Goal: Feedback & Contribution: Contribute content

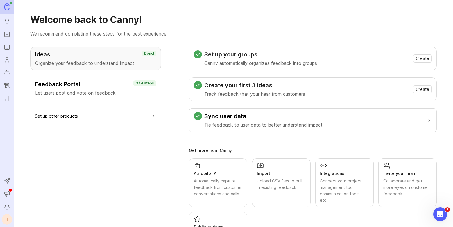
click at [7, 48] on icon "Roadmaps" at bounding box center [7, 47] width 6 height 7
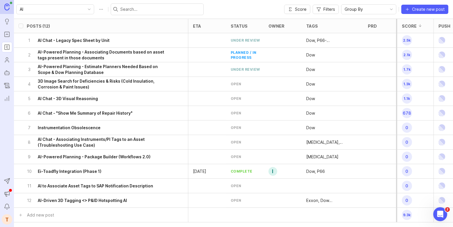
click at [8, 75] on icon "Autopilot" at bounding box center [7, 72] width 6 height 7
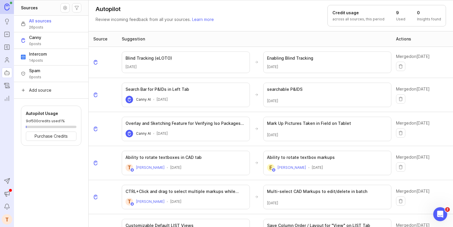
click at [6, 71] on icon "Autopilot" at bounding box center [7, 72] width 6 height 7
click at [40, 48] on button "Canny 0 posts" at bounding box center [51, 40] width 74 height 17
click at [40, 52] on span "Intercom" at bounding box center [38, 54] width 18 height 6
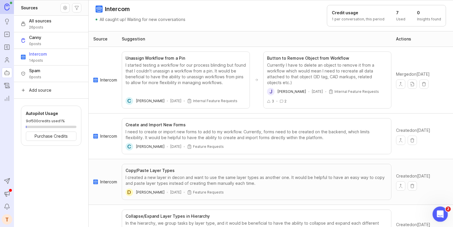
click at [442, 213] on icon "Open Intercom Messenger" at bounding box center [440, 214] width 10 height 10
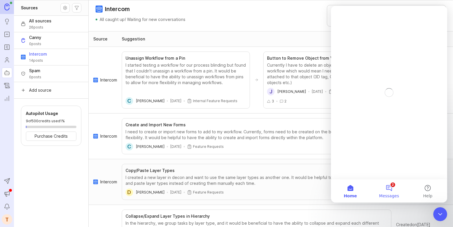
click at [390, 187] on button "2 Messages" at bounding box center [389, 190] width 39 height 23
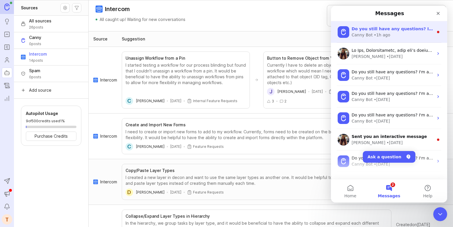
click at [377, 34] on div "• 1h ago" at bounding box center [382, 35] width 17 height 6
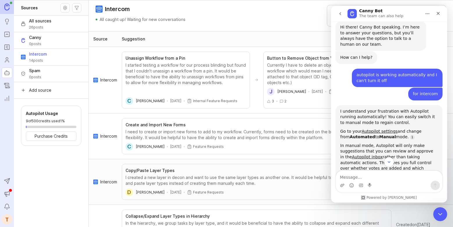
scroll to position [430, 0]
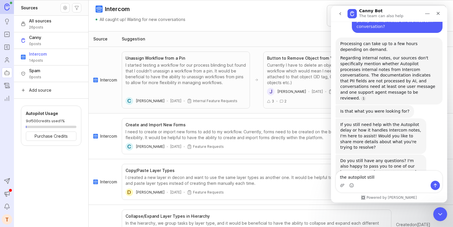
type textarea "the autopilot still"
click at [7, 36] on icon "Portal" at bounding box center [7, 34] width 6 height 7
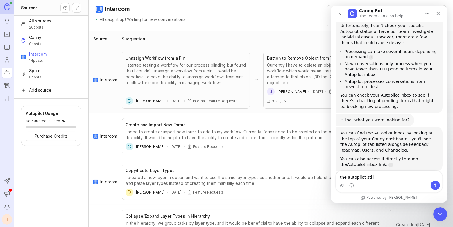
scroll to position [601, 0]
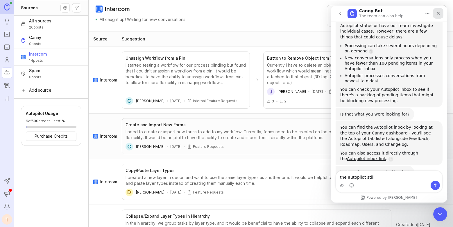
click at [438, 13] on icon "Close" at bounding box center [438, 13] width 3 height 3
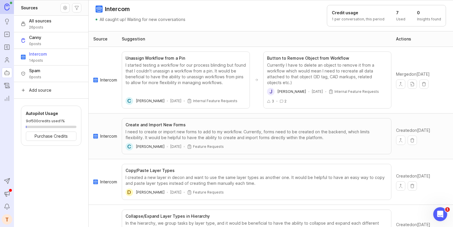
scroll to position [610, 0]
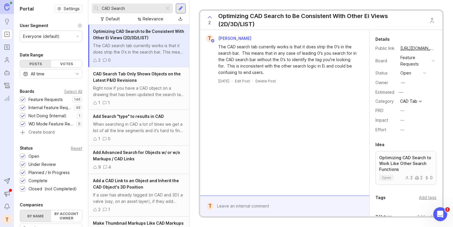
click at [184, 7] on div at bounding box center [181, 8] width 10 height 10
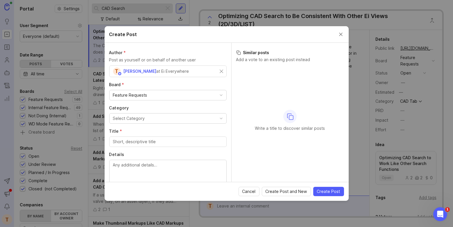
click at [221, 68] on div "T [PERSON_NAME] at Ei Everywhere" at bounding box center [168, 71] width 118 height 12
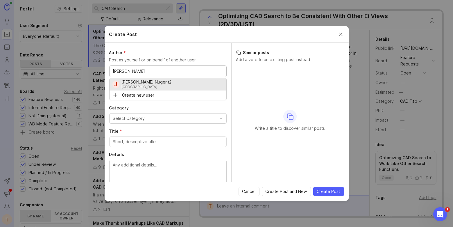
type input "[PERSON_NAME]"
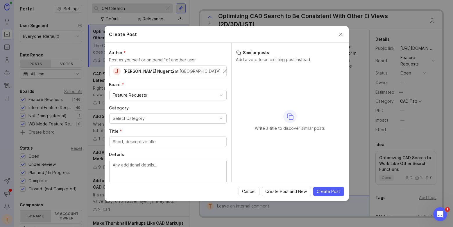
click at [144, 111] on div "Category Select Category" at bounding box center [168, 114] width 118 height 19
click at [135, 138] on div at bounding box center [168, 141] width 118 height 10
click at [132, 160] on div at bounding box center [168, 172] width 118 height 24
paste textarea "control visibility on the CAD drawing from the right panel Hierarchy area. And …"
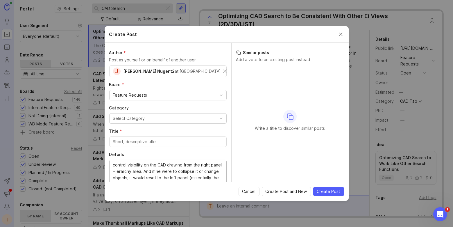
scroll to position [10, 0]
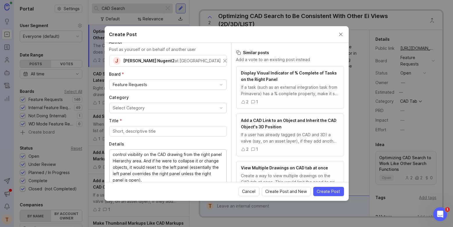
type textarea "control visibility on the CAD drawing from the right panel Hierarchy area. And …"
click at [133, 133] on input "Title *" at bounding box center [168, 131] width 110 height 6
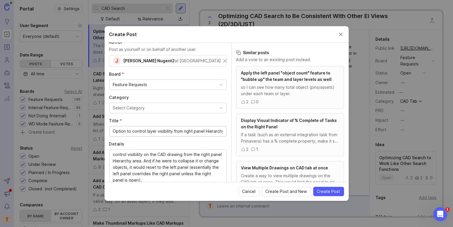
scroll to position [0, 1]
type input "Option to control layer visibility from right panel Hierarchy"
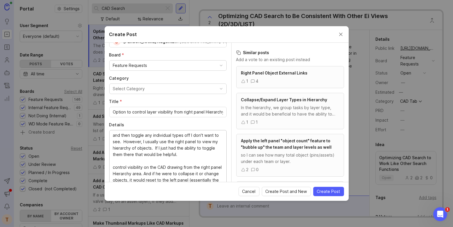
scroll to position [67, 0]
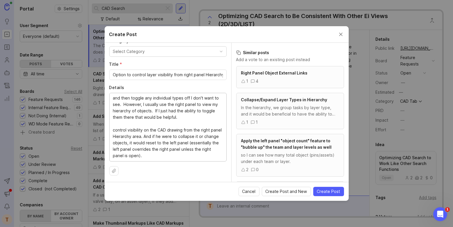
drag, startPoint x: 154, startPoint y: 136, endPoint x: 182, endPoint y: 162, distance: 39.1
click at [154, 136] on textarea "Right now if I am trying to print packages I have to open the right panel, set …" at bounding box center [168, 127] width 110 height 64
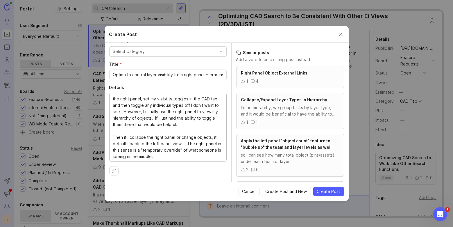
scroll to position [0, 0]
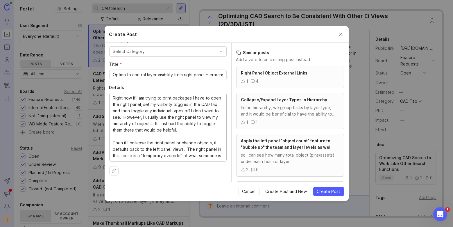
type textarea "Right now if I am trying to print packages I have to open the right panel, set …"
click at [170, 49] on button "Select Category" at bounding box center [168, 51] width 118 height 10
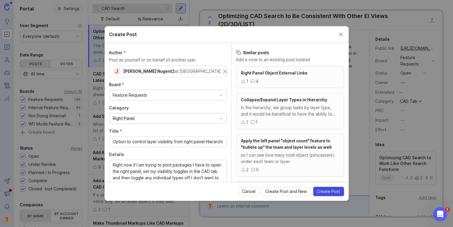
click at [335, 191] on span "Create Post" at bounding box center [328, 191] width 23 height 6
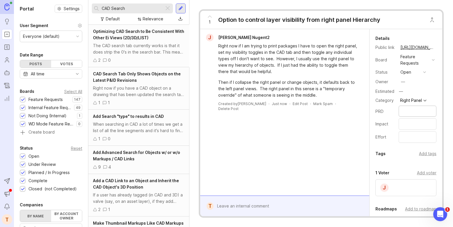
click at [388, 118] on div "Details Public link [URL][DOMAIN_NAME] Board Feature Requests Status open Owner…" at bounding box center [406, 89] width 73 height 108
click at [396, 90] on div "Estimated —" at bounding box center [406, 92] width 61 height 8
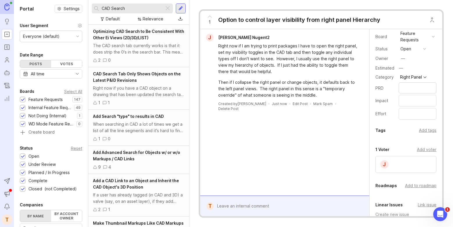
scroll to position [24, 0]
click at [421, 183] on div "Add to roadmap" at bounding box center [420, 184] width 31 height 6
type input "qol"
click at [352, 184] on div "J [PERSON_NAME] Nugent2 Right now if I am trying to print packages I have to op…" at bounding box center [284, 112] width 169 height 166
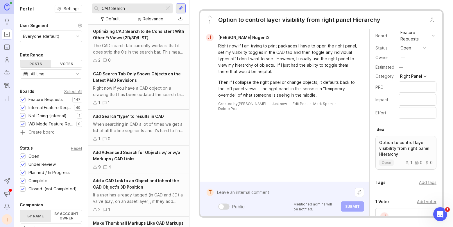
click at [234, 203] on div "Public Mentioned admins will be notified. Submit" at bounding box center [289, 199] width 151 height 25
type textarea "o"
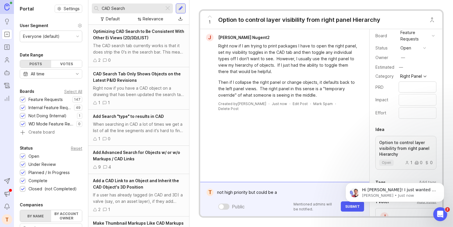
scroll to position [0, 0]
type textarea "not high priority but could be addressed with LOTO mode"
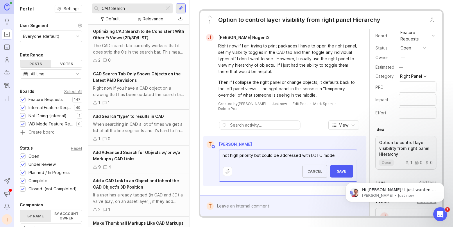
click at [302, 150] on textarea "not high priority but could be addressed with LOTO mode" at bounding box center [289, 155] width 138 height 11
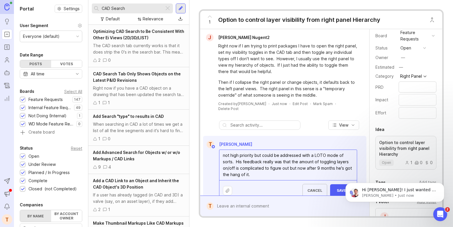
type textarea "not high priority but could be addressed with a LOTO mode of sorts. His feedbac…"
click at [340, 182] on body "Hi [PERSON_NAME]! I just wanted to follow up. It looks like our bot has given s…" at bounding box center [395, 190] width 112 height 36
click at [338, 183] on html "Hi [PERSON_NAME]! I just wanted to follow up. It looks like our bot has given s…" at bounding box center [395, 190] width 116 height 41
click at [340, 190] on button "Save" at bounding box center [341, 190] width 23 height 13
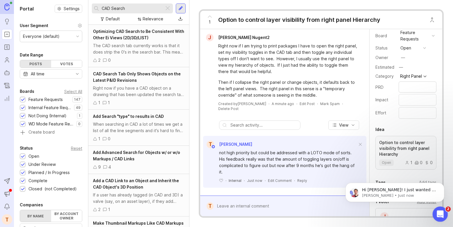
click at [442, 216] on icon "Open Intercom Messenger" at bounding box center [440, 214] width 10 height 10
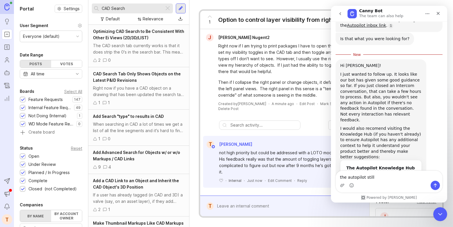
scroll to position [735, 0]
click at [373, 180] on textarea "the autopilot still" at bounding box center [389, 176] width 106 height 10
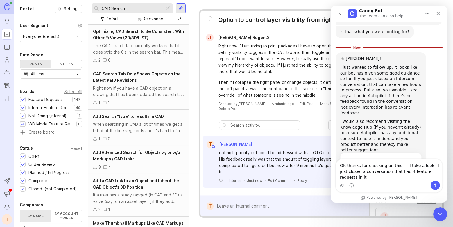
scroll to position [743, 0]
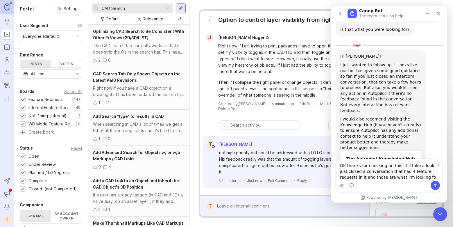
type textarea "OK thanks for checking on this. I'll take a look. I just closed a conversation …"
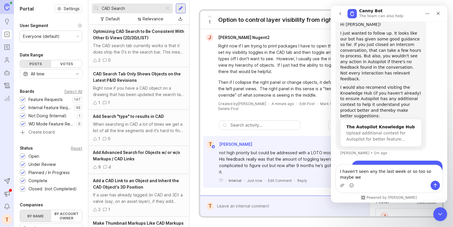
scroll to position [766, 0]
type textarea "I haven't seen any the last week or so too so maybe we haven't had as many. I'l…"
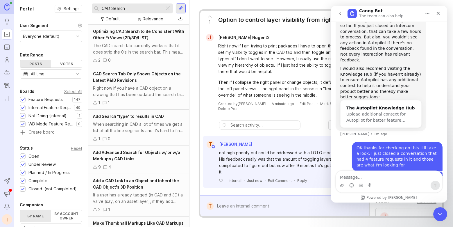
scroll to position [784, 0]
click at [439, 14] on icon "Close" at bounding box center [438, 13] width 5 height 5
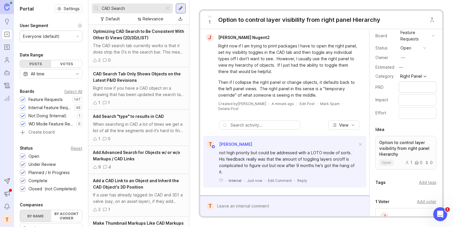
click at [123, 11] on input "CAD Search" at bounding box center [132, 8] width 60 height 6
drag, startPoint x: 128, startPoint y: 9, endPoint x: 100, endPoint y: 7, distance: 27.7
click at [100, 7] on div "CAD Search" at bounding box center [128, 8] width 73 height 10
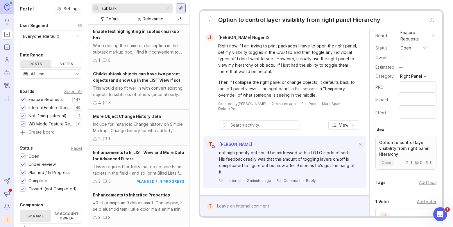
drag, startPoint x: 130, startPoint y: 10, endPoint x: 84, endPoint y: 10, distance: 46.2
click at [84, 10] on div "Portal Settings User Segment Everyone (default) Date Range Posts Votes All time…" at bounding box center [233, 113] width 439 height 227
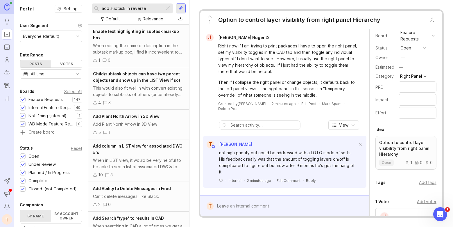
type input "add subtask in reverse"
click at [5, 44] on icon "Roadmaps" at bounding box center [7, 47] width 6 height 7
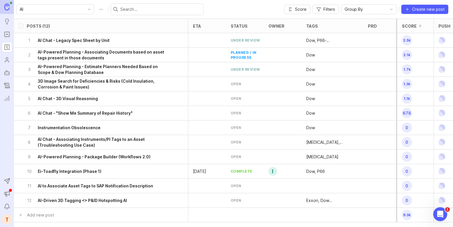
click at [85, 7] on icon "toggle icon" at bounding box center [89, 9] width 9 height 5
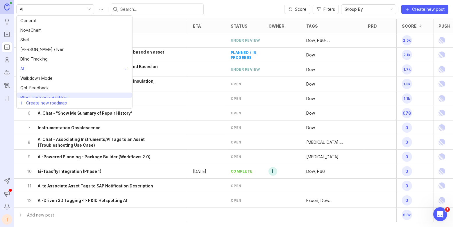
scroll to position [13, 0]
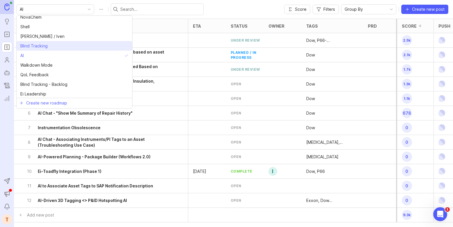
click at [46, 44] on span "Blind Tracking" at bounding box center [33, 46] width 27 height 6
type input "Blind Tracking"
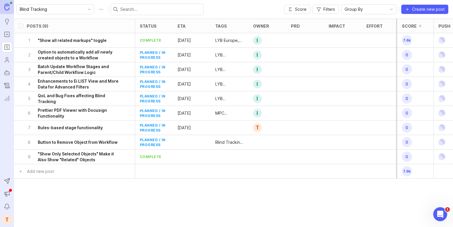
click at [112, 102] on h6 "QoL and Bug Fixes affecting Blind Tracking" at bounding box center [78, 99] width 81 height 12
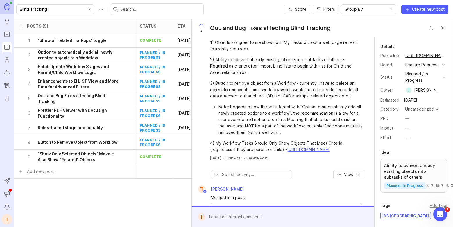
scroll to position [807, 0]
click at [403, 170] on p "Ability to convert already existing objects into subtasks of others" at bounding box center [413, 171] width 59 height 17
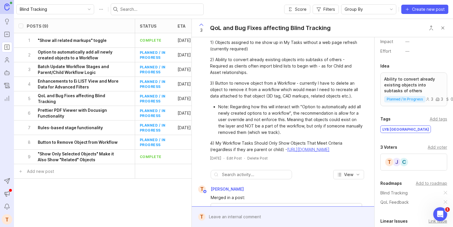
scroll to position [87, 0]
click at [444, 145] on div "Add voter" at bounding box center [437, 146] width 19 height 6
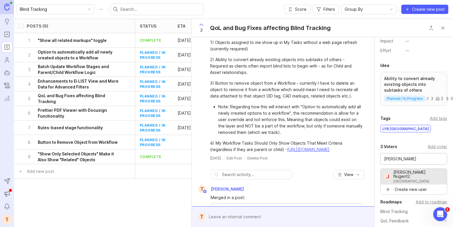
type input "[PERSON_NAME] Nugent2"
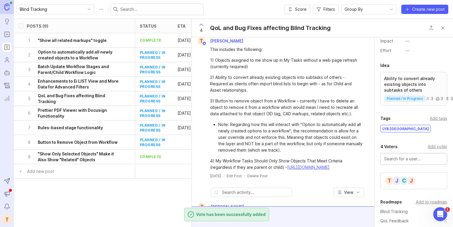
scroll to position [0, 0]
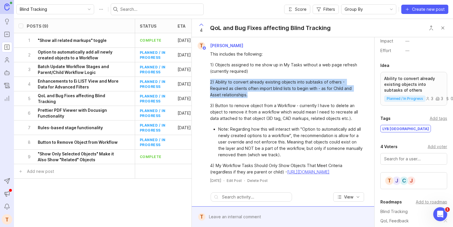
drag, startPoint x: 238, startPoint y: 93, endPoint x: 206, endPoint y: 83, distance: 33.6
click at [206, 83] on div "This includes the following: 1) Objects assigned to me show up in My Tasks with…" at bounding box center [283, 112] width 178 height 126
copy div "2) Ability to convert already existing objects into subtasks of others - Requir…"
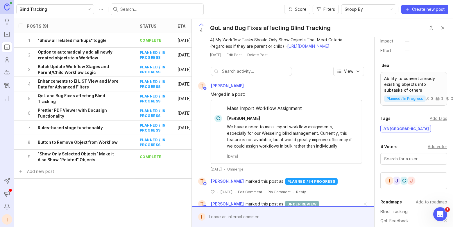
scroll to position [130, 0]
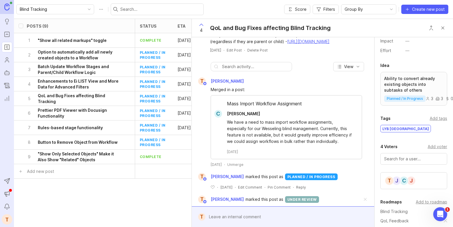
click at [238, 219] on div at bounding box center [288, 216] width 164 height 11
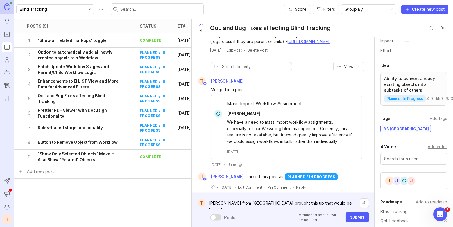
paste textarea "2) Ability to convert already existing objects into subtasks of others - Requir…"
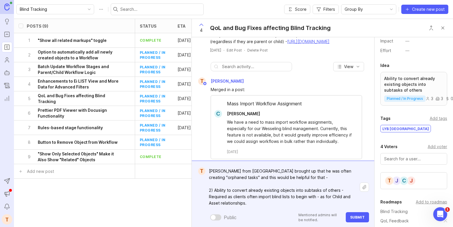
type textarea "[PERSON_NAME] from [GEOGRAPHIC_DATA] brought up that he was often creating "orp…"
click at [352, 218] on span "Submit" at bounding box center [357, 217] width 15 height 4
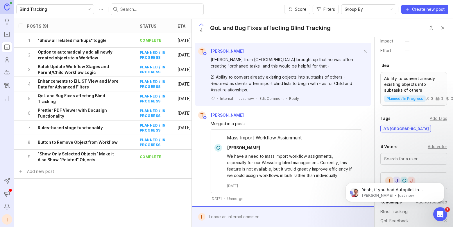
scroll to position [850, 0]
click at [440, 211] on icon "Open Intercom Messenger" at bounding box center [440, 213] width 4 height 5
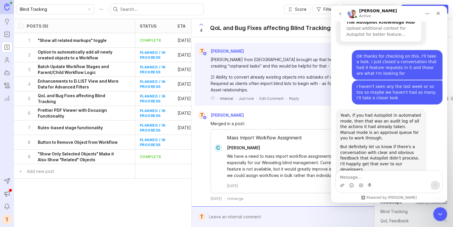
scroll to position [869, 0]
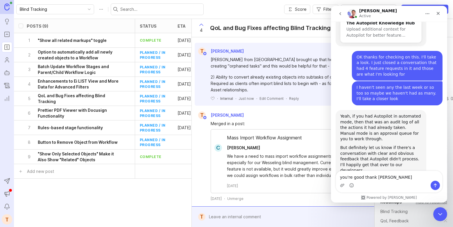
type textarea "you're good thank you"
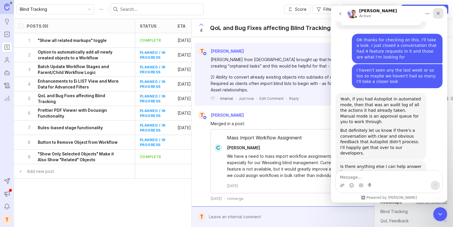
click at [439, 12] on icon "Close" at bounding box center [438, 13] width 5 height 5
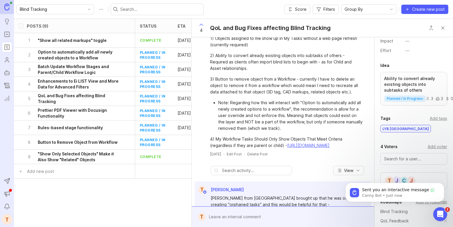
scroll to position [0, 0]
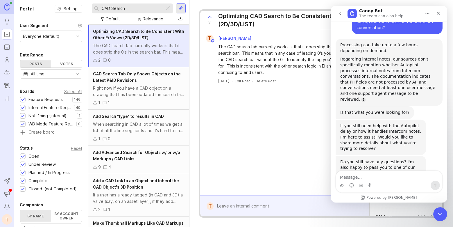
scroll to position [430, 0]
click at [371, 175] on textarea "Message…" at bounding box center [389, 176] width 106 height 10
click at [148, 18] on div "Relevance" at bounding box center [153, 19] width 21 height 6
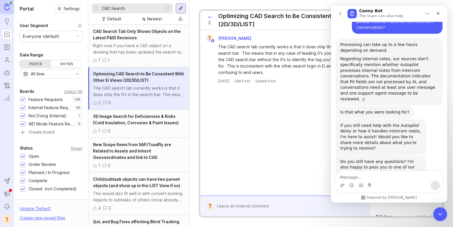
click at [357, 182] on div "Intercom messenger" at bounding box center [389, 185] width 106 height 9
click at [355, 175] on textarea "Message…" at bounding box center [389, 176] width 106 height 10
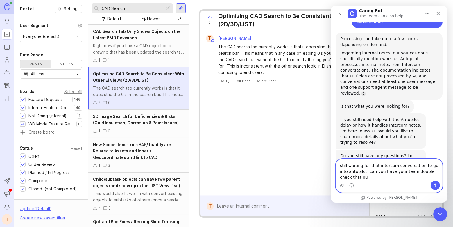
scroll to position [441, 0]
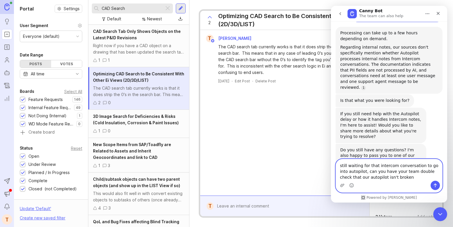
type textarea "still waiting for that intercom conversation to go into autopilot, can you have…"
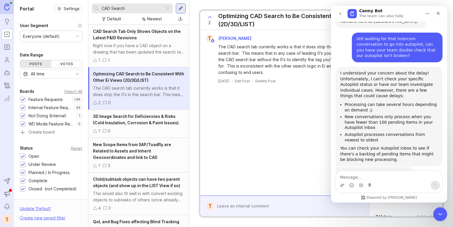
scroll to position [1, 0]
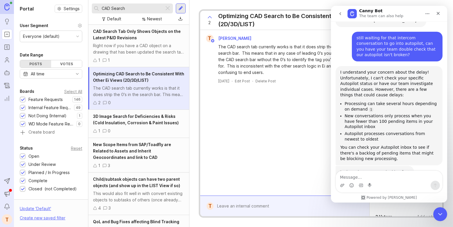
click at [8, 8] on img at bounding box center [6, 6] width 5 height 7
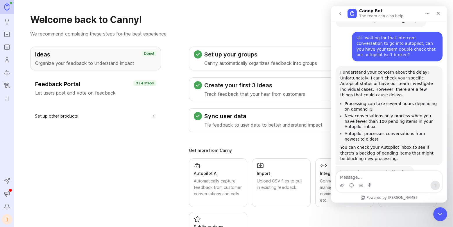
click at [365, 183] on div "Intercom messenger" at bounding box center [389, 185] width 106 height 9
click at [363, 172] on textarea "Message…" at bounding box center [389, 176] width 106 height 10
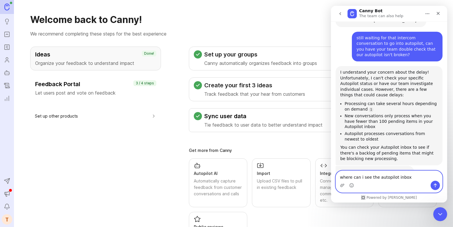
type textarea "where can i see the autopilot inbox?"
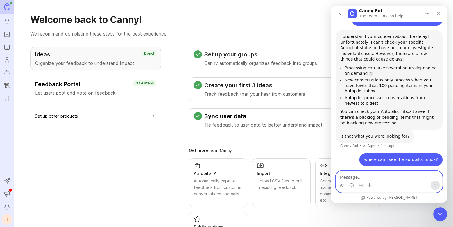
scroll to position [617, 0]
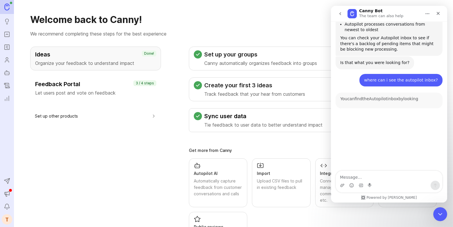
click at [8, 36] on icon "Portal" at bounding box center [7, 34] width 6 height 7
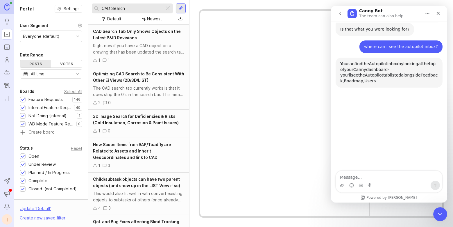
scroll to position [724, 0]
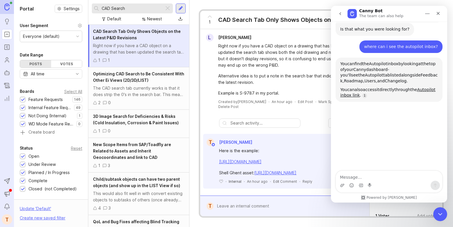
click at [8, 76] on icon "Autopilot" at bounding box center [7, 72] width 6 height 7
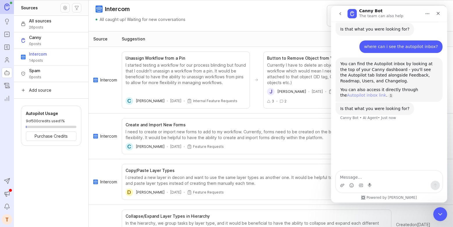
click at [386, 93] on link "Autopilot inbox link" at bounding box center [366, 95] width 39 height 5
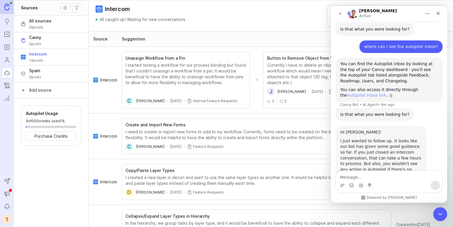
scroll to position [1, 0]
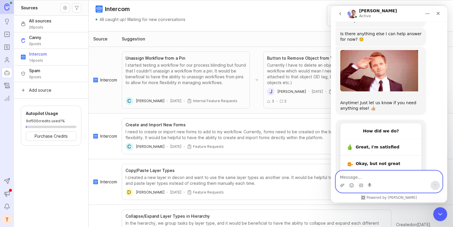
scroll to position [1017, 0]
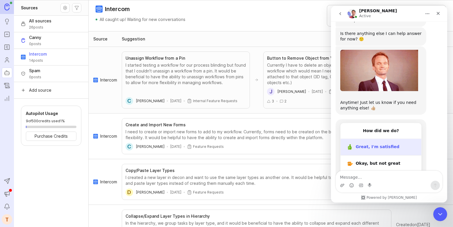
click at [375, 144] on div "Great, I'm satisfied" at bounding box center [386, 147] width 60 height 6
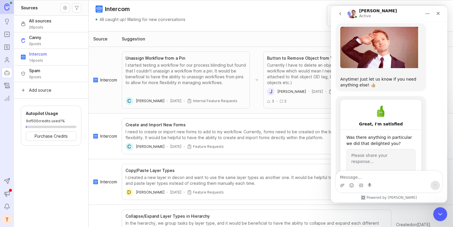
scroll to position [1138, 0]
